Goal: Information Seeking & Learning: Learn about a topic

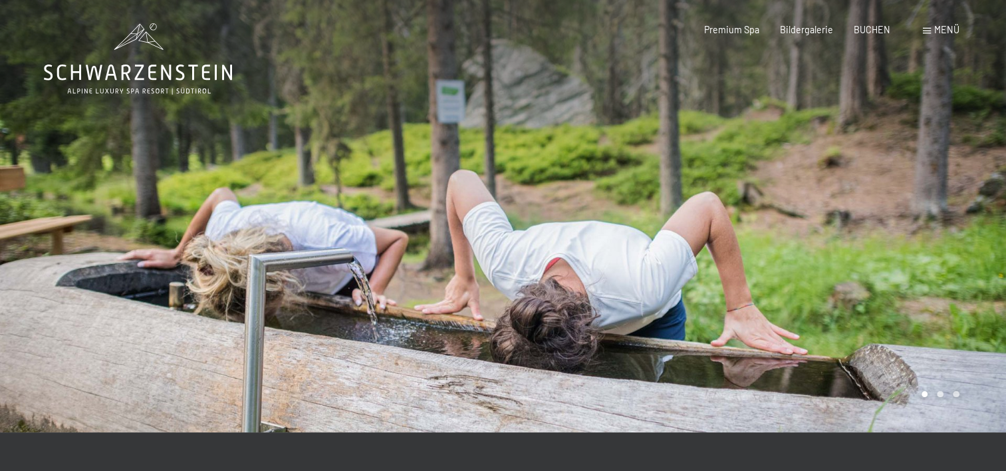
drag, startPoint x: 0, startPoint y: 0, endPoint x: 928, endPoint y: 31, distance: 928.6
click at [928, 31] on span at bounding box center [927, 31] width 8 height 6
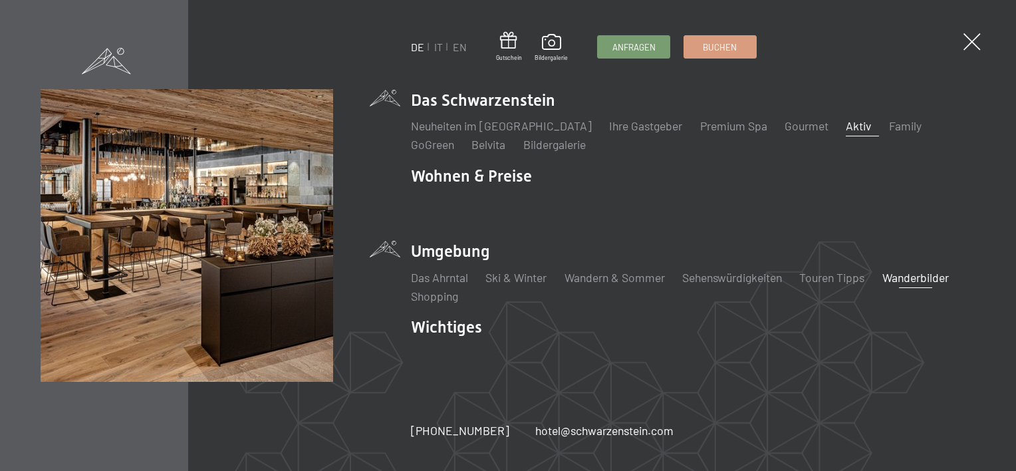
click at [846, 132] on li "Aktiv Wochenprogramm Bilder" at bounding box center [858, 126] width 25 height 17
click at [846, 122] on link "Aktiv" at bounding box center [858, 125] width 25 height 15
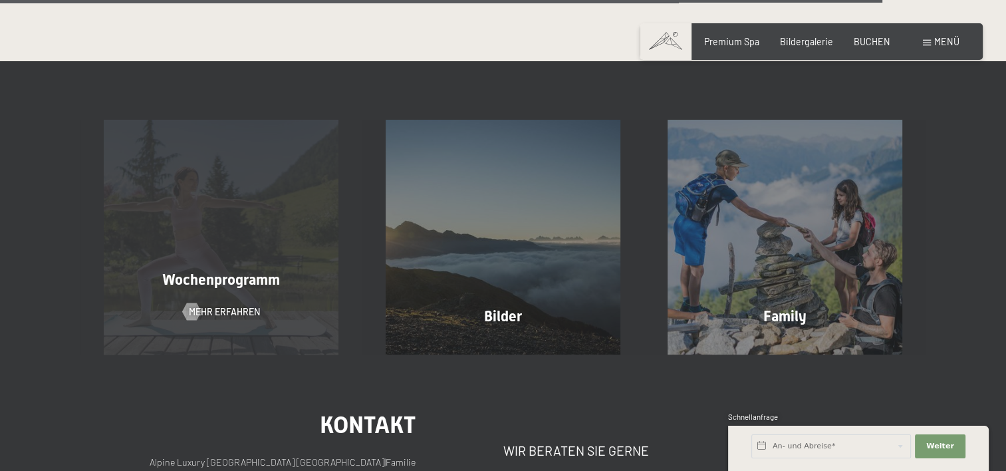
scroll to position [2925, 0]
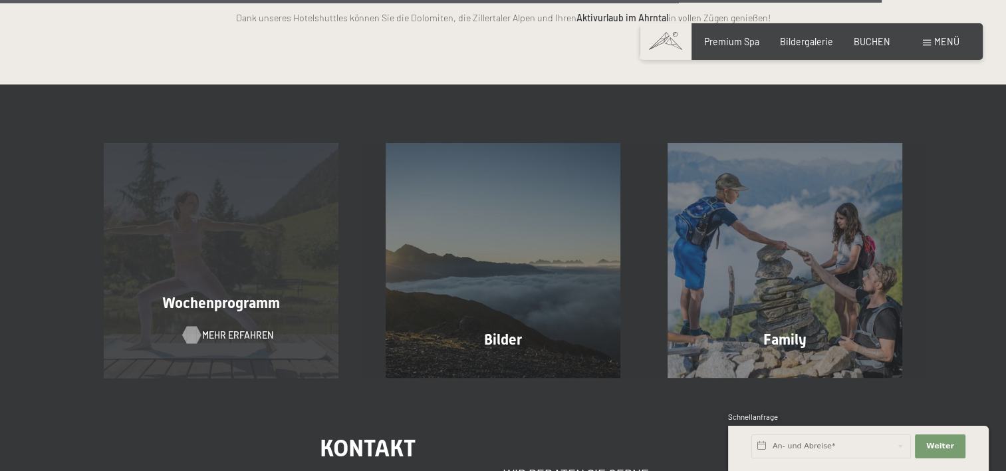
click at [229, 328] on span "Mehr erfahren" at bounding box center [237, 334] width 71 height 13
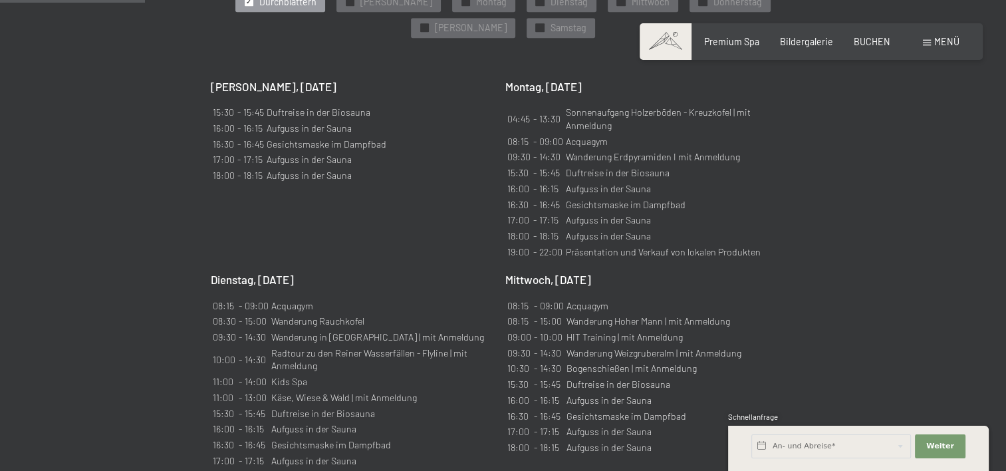
scroll to position [731, 0]
